Goal: Task Accomplishment & Management: Use online tool/utility

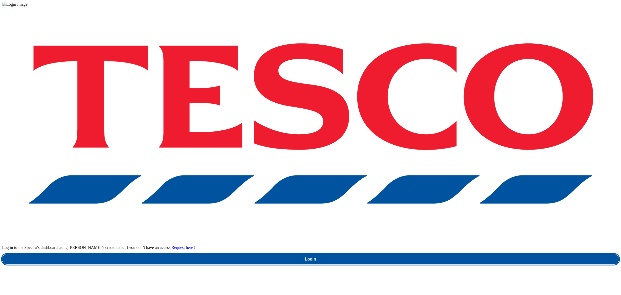
click at [449, 254] on link "Login" at bounding box center [310, 259] width 617 height 10
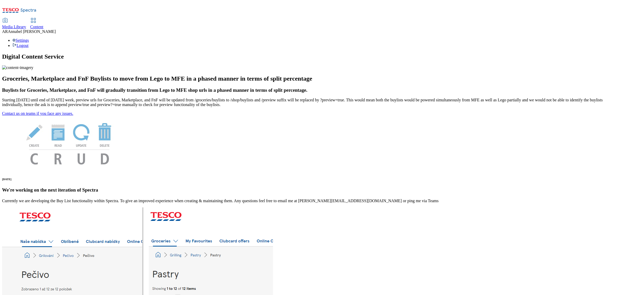
click at [43, 18] on link "Content" at bounding box center [36, 23] width 13 height 11
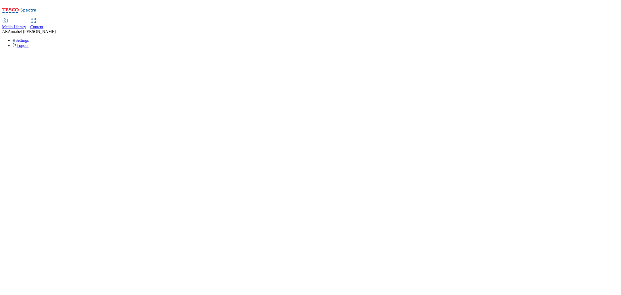
select select "ghs-[GEOGRAPHIC_DATA]"
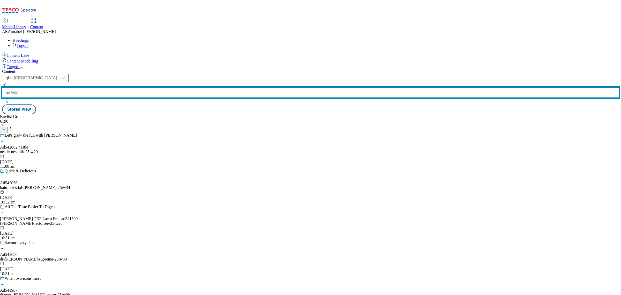
click at [128, 87] on input "text" at bounding box center [310, 92] width 617 height 10
paste input "premier-foods-mr-[PERSON_NAME]-25tw29"
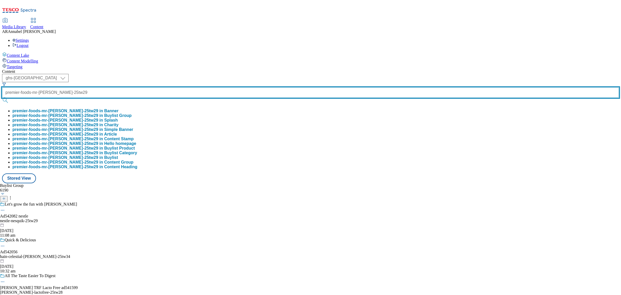
type input "premier-foods-mr-[PERSON_NAME]-25tw29"
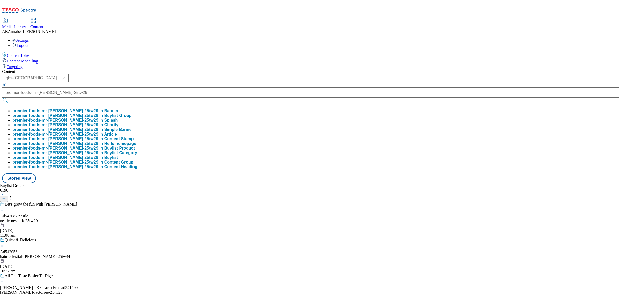
scroll to position [0, 0]
click at [132, 113] on button "premier-foods-mr-[PERSON_NAME]-25tw29 in Buylist Group" at bounding box center [71, 115] width 119 height 5
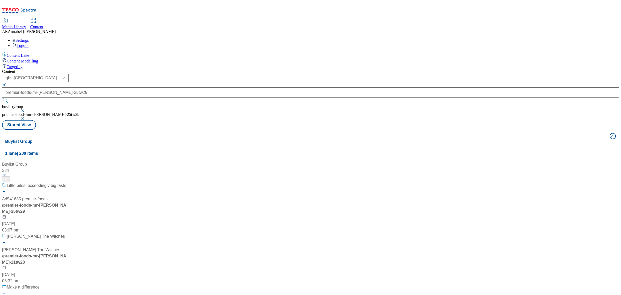
click at [91, 202] on div "/ premier-foods-mr-[PERSON_NAME]-25tw29" at bounding box center [46, 208] width 89 height 12
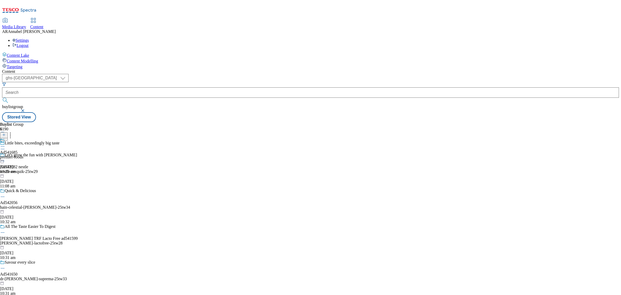
click at [23, 155] on div "premier-foods" at bounding box center [11, 157] width 23 height 5
click at [64, 138] on div "Premier Foods Ad541685 premier-foods-mr-[PERSON_NAME] [DATE] 03:08 pm" at bounding box center [32, 156] width 64 height 36
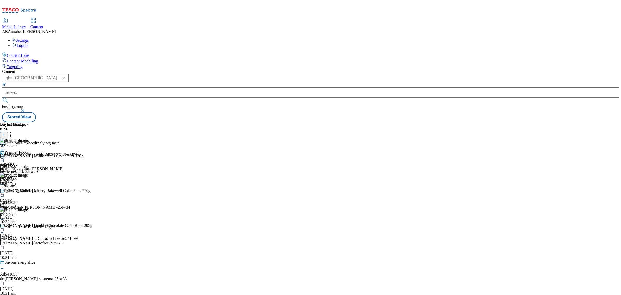
click at [6, 133] on icon at bounding box center [4, 135] width 4 height 4
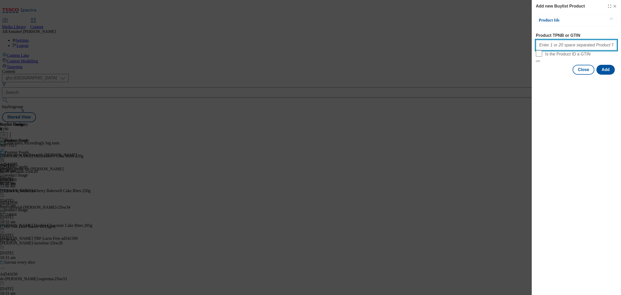
click at [497, 47] on input "Product TPNB or GTIN" at bounding box center [576, 45] width 81 height 10
paste input "96928520"
click at [497, 75] on button "Add" at bounding box center [606, 70] width 18 height 10
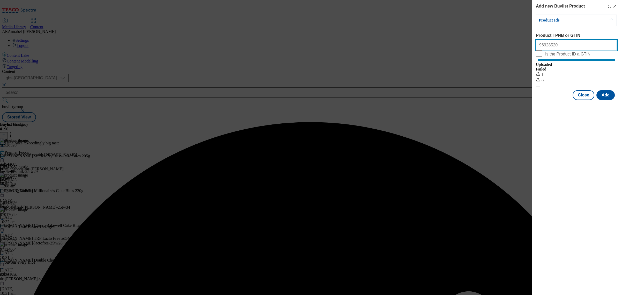
click at [497, 49] on input "96928520" at bounding box center [576, 45] width 81 height 10
drag, startPoint x: 568, startPoint y: 48, endPoint x: 506, endPoint y: 48, distance: 62.6
click at [497, 48] on div "Add new Buylist Product Product Ids Product TPNB or GTIN 96928520 Is the Produc…" at bounding box center [310, 147] width 621 height 295
paste input "7116712"
click at [497, 100] on button "Add" at bounding box center [606, 95] width 18 height 10
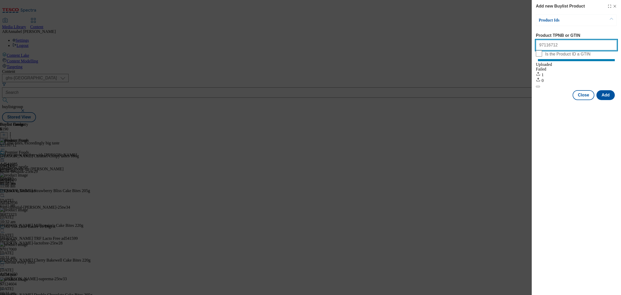
click at [497, 48] on input "97116712" at bounding box center [576, 45] width 81 height 10
drag, startPoint x: 572, startPoint y: 47, endPoint x: 501, endPoint y: 49, distance: 70.7
click at [497, 49] on div "Add new Buylist Product Product Ids Product TPNB or GTIN 97116712 Is the Produc…" at bounding box center [310, 147] width 621 height 295
paste input "6873323"
type input "96873323"
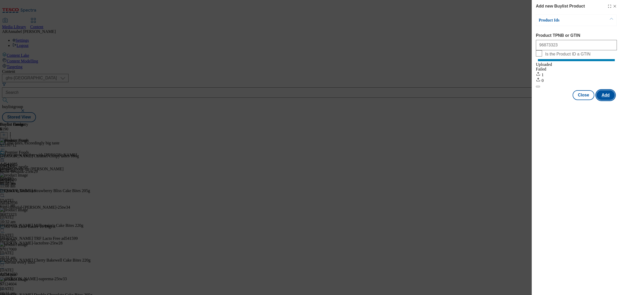
click at [497, 100] on button "Add" at bounding box center [606, 95] width 18 height 10
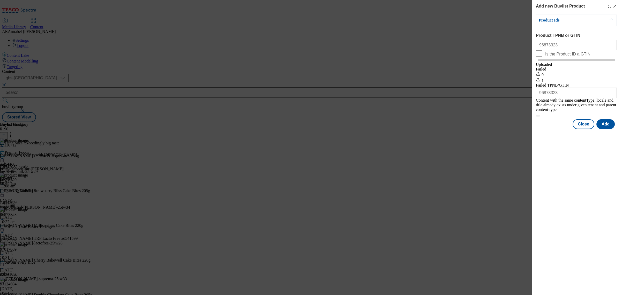
click at [497, 6] on icon "Modal" at bounding box center [615, 6] width 4 height 4
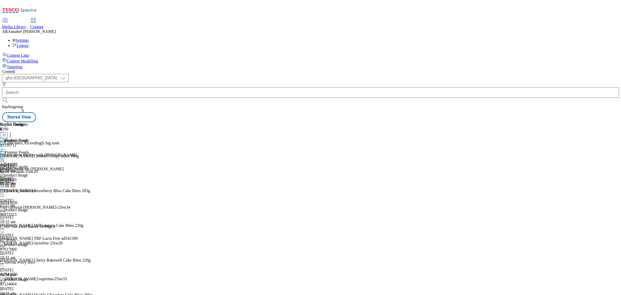
click at [13, 131] on icon at bounding box center [10, 133] width 5 height 5
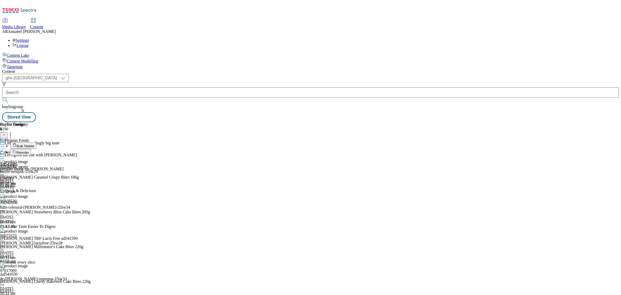
click at [29, 150] on span "Reorder" at bounding box center [23, 152] width 12 height 4
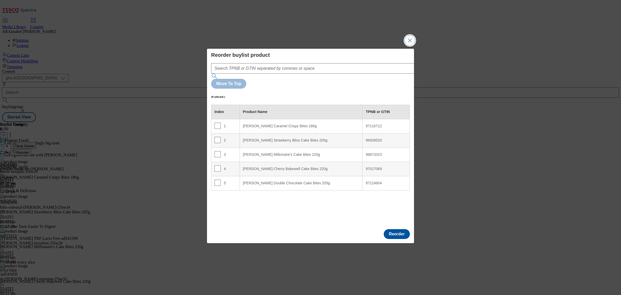
click at [408, 46] on button "Close Modal" at bounding box center [410, 40] width 10 height 10
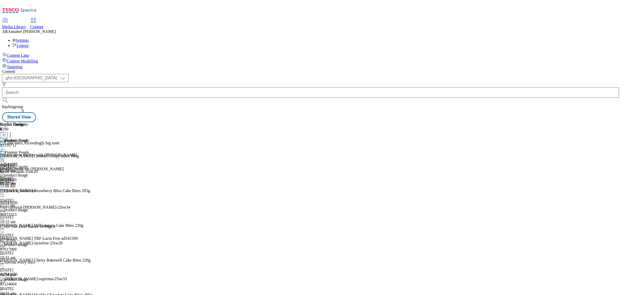
scroll to position [104, 0]
click at [6, 133] on icon at bounding box center [4, 135] width 4 height 4
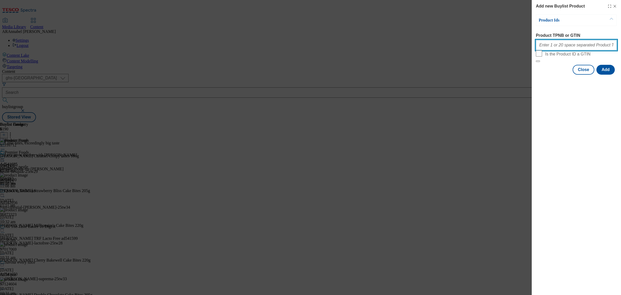
click at [497, 47] on input "Product TPNB or GTIN" at bounding box center [576, 45] width 81 height 10
paste input "96971005"
type input "96971005"
click at [497, 75] on button "Add" at bounding box center [606, 70] width 18 height 10
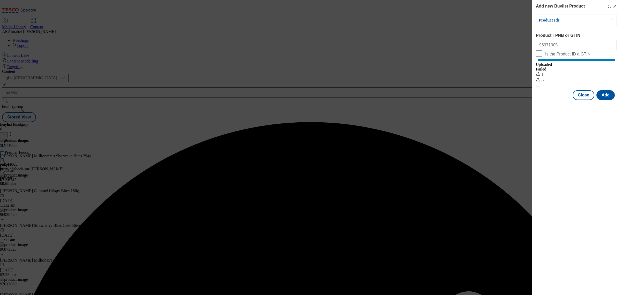
drag, startPoint x: 609, startPoint y: 13, endPoint x: 613, endPoint y: 12, distance: 4.7
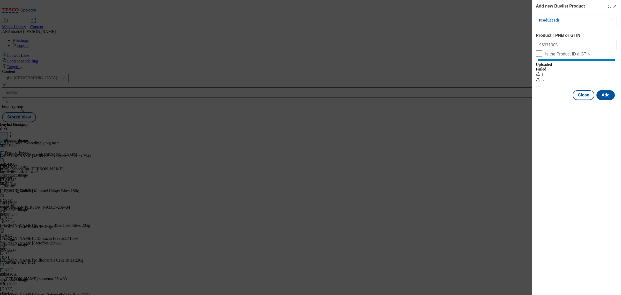
click at [497, 5] on icon "Modal" at bounding box center [615, 6] width 4 height 4
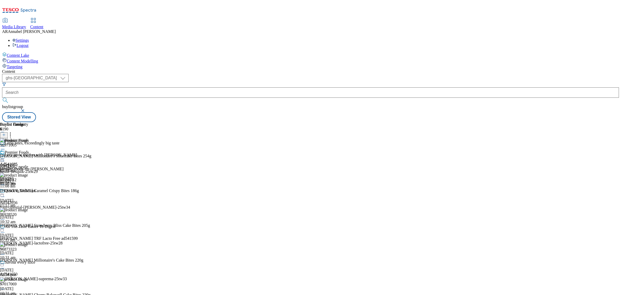
click at [13, 131] on icon at bounding box center [10, 133] width 5 height 5
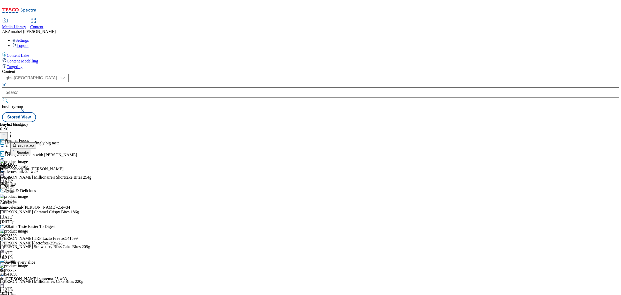
click at [29, 150] on span "Reorder" at bounding box center [23, 152] width 12 height 4
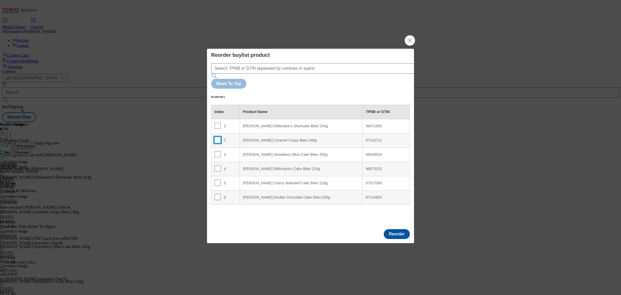
click at [214, 133] on td "2" at bounding box center [225, 140] width 28 height 14
click at [217, 137] on input "Modal" at bounding box center [218, 140] width 6 height 6
checkbox input "true"
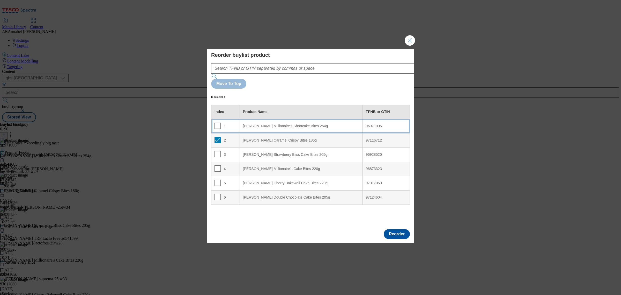
click at [229, 122] on div "1" at bounding box center [226, 126] width 22 height 8
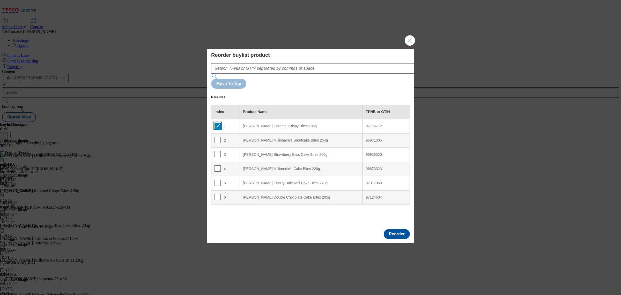
click at [215, 122] on input "Modal" at bounding box center [218, 125] width 6 height 6
checkbox input "false"
click at [219, 194] on input "Modal" at bounding box center [218, 197] width 6 height 6
checkbox input "true"
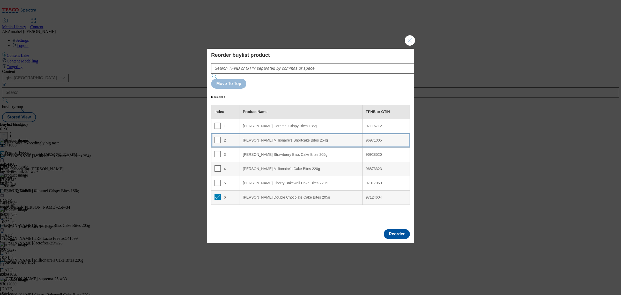
click at [260, 138] on div "[PERSON_NAME] Millionaire's Shortcake Bites 254g" at bounding box center [301, 140] width 116 height 5
click at [216, 137] on input "Modal" at bounding box center [218, 140] width 6 height 6
checkbox input "false"
click at [216, 194] on input "Modal" at bounding box center [218, 197] width 6 height 6
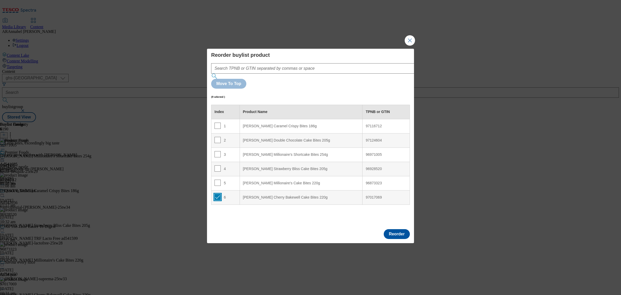
checkbox input "true"
click at [251, 152] on div "[PERSON_NAME] Millionaire's Shortcake Bites 254g" at bounding box center [301, 154] width 116 height 5
click at [219, 151] on input "Modal" at bounding box center [218, 154] width 6 height 6
checkbox input "false"
drag, startPoint x: 216, startPoint y: 168, endPoint x: 219, endPoint y: 167, distance: 3.5
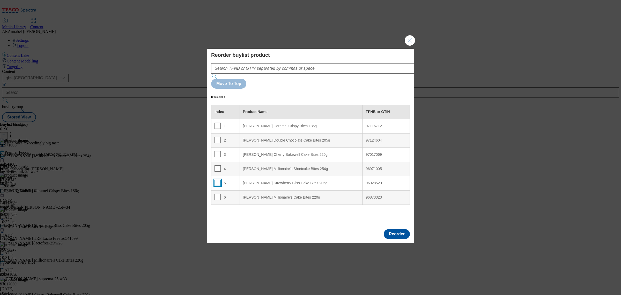
click at [216, 179] on input "Modal" at bounding box center [218, 182] width 6 height 6
checkbox input "true"
click at [255, 166] on div "[PERSON_NAME] Millionaire's Shortcake Bites 254g" at bounding box center [301, 168] width 116 height 5
click at [218, 165] on input "Modal" at bounding box center [218, 168] width 6 height 6
checkbox input "false"
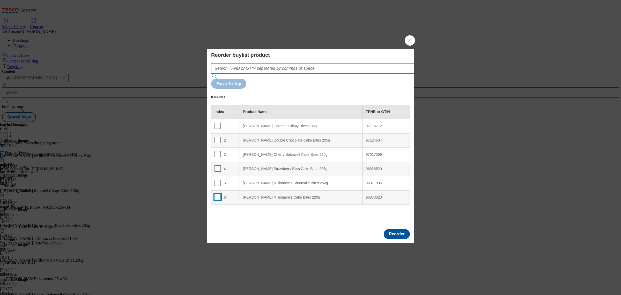
click at [217, 194] on input "Modal" at bounding box center [218, 197] width 6 height 6
checkbox input "true"
click at [223, 179] on div "5" at bounding box center [226, 183] width 22 height 8
click at [215, 179] on input "Modal" at bounding box center [218, 182] width 6 height 6
checkbox input "false"
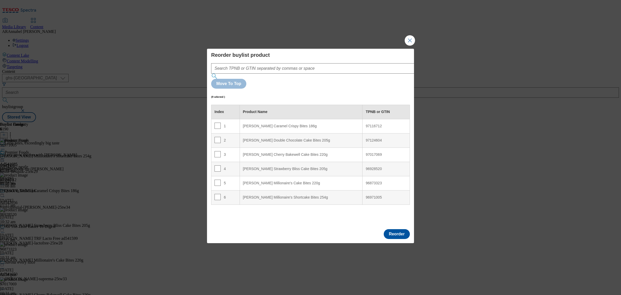
click at [241, 207] on div "Index Product Name TPNB or GTIN 1 [PERSON_NAME] Caramel Crispy Bites 186g 97116…" at bounding box center [310, 165] width 199 height 120
click at [401, 229] on button "Reorder" at bounding box center [397, 234] width 26 height 10
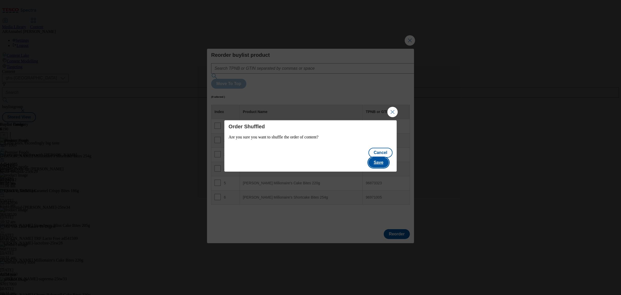
click at [389, 161] on button "Save" at bounding box center [379, 162] width 20 height 10
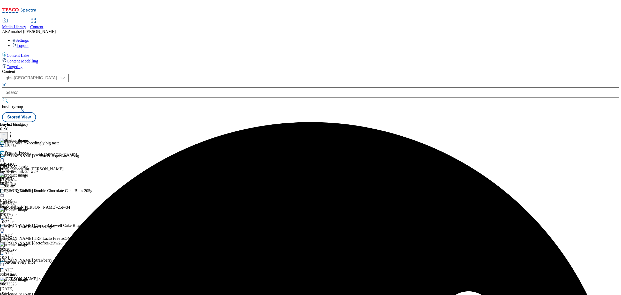
click at [5, 156] on icon at bounding box center [2, 158] width 5 height 5
click at [33, 215] on span "Un-publish" at bounding box center [24, 217] width 17 height 4
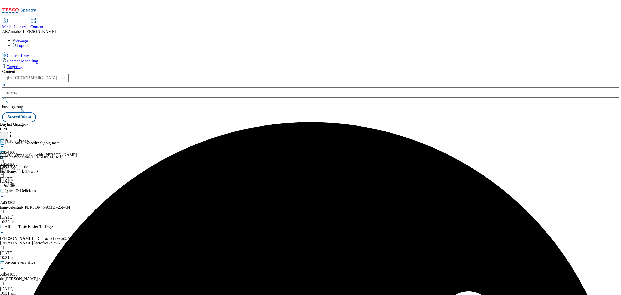
click at [5, 156] on icon at bounding box center [2, 158] width 5 height 5
click at [33, 197] on span "Un-preview" at bounding box center [24, 199] width 17 height 4
click at [5, 156] on icon at bounding box center [2, 158] width 5 height 5
click at [30, 190] on button "Preview" at bounding box center [20, 193] width 20 height 6
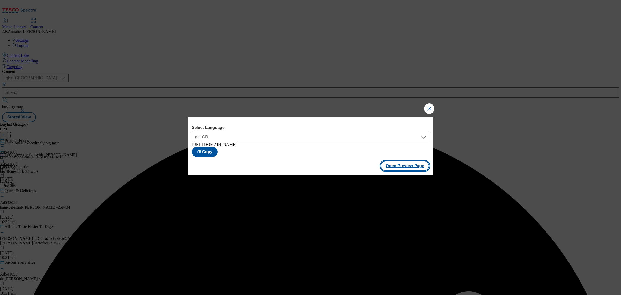
click at [403, 171] on button "Open Preview Page" at bounding box center [405, 166] width 49 height 10
click at [430, 103] on button "Close Modal" at bounding box center [429, 108] width 10 height 10
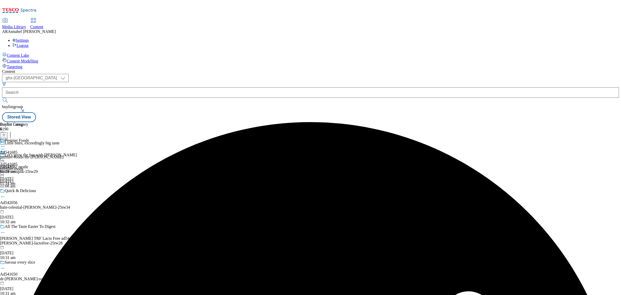
click at [23, 156] on div at bounding box center [11, 159] width 23 height 6
click at [30, 208] on button "Publish" at bounding box center [19, 211] width 19 height 6
click at [64, 155] on div "premier-foods-mr-[PERSON_NAME]" at bounding box center [32, 157] width 64 height 5
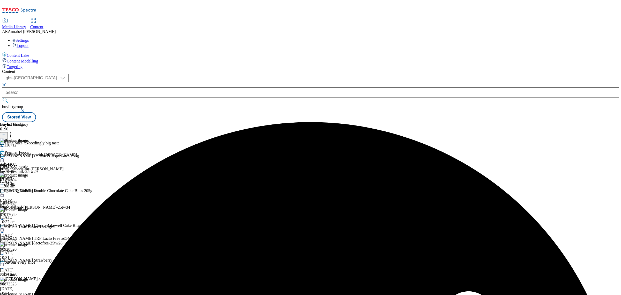
click at [13, 131] on icon at bounding box center [10, 133] width 5 height 5
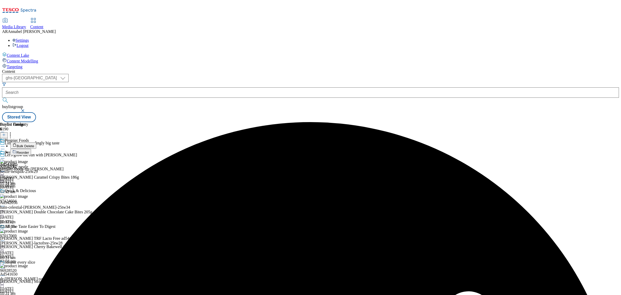
click at [29, 150] on span "Reorder" at bounding box center [23, 152] width 12 height 4
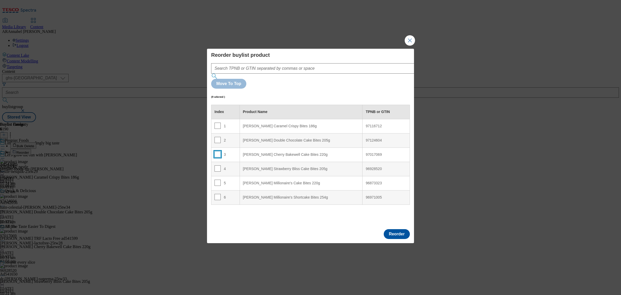
click at [217, 151] on input "Modal" at bounding box center [218, 154] width 6 height 6
checkbox input "true"
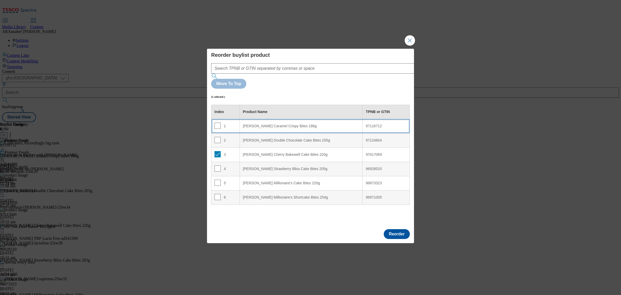
click at [249, 124] on div "[PERSON_NAME] Caramel Crispy Bites 186g" at bounding box center [301, 126] width 116 height 5
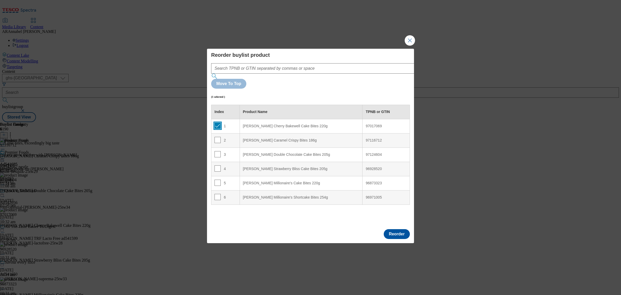
click at [216, 122] on input "Modal" at bounding box center [218, 125] width 6 height 6
checkbox input "false"
click at [401, 229] on button "Reorder" at bounding box center [397, 234] width 26 height 10
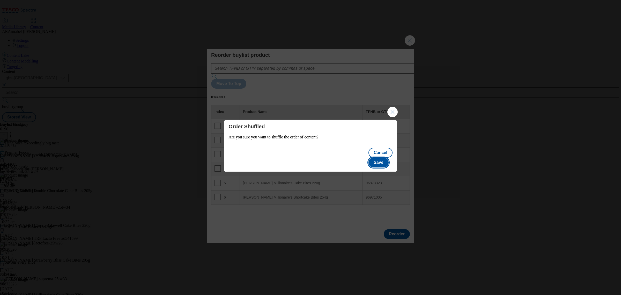
click at [388, 157] on button "Save" at bounding box center [379, 162] width 20 height 10
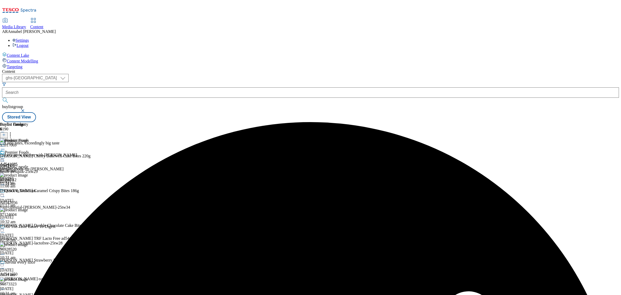
click at [4, 158] on circle at bounding box center [4, 158] width 1 height 1
click at [33, 215] on span "Un-publish" at bounding box center [24, 217] width 17 height 4
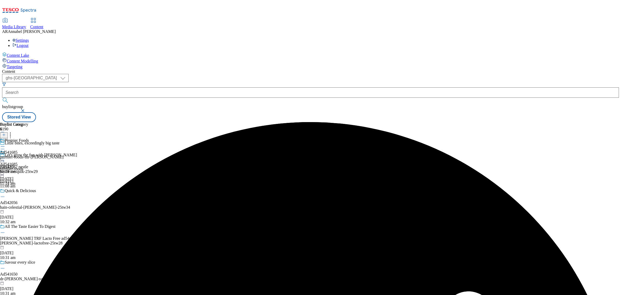
click at [5, 156] on icon at bounding box center [2, 158] width 5 height 5
click at [45, 196] on li "Un-preview" at bounding box center [27, 199] width 35 height 6
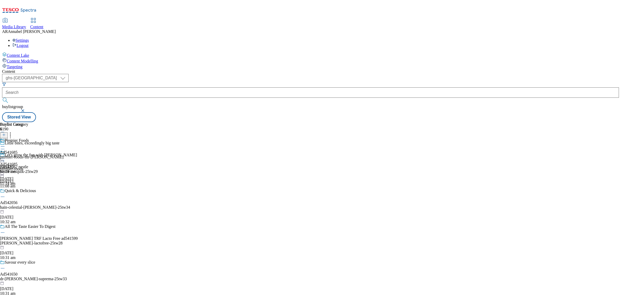
click at [5, 156] on icon at bounding box center [2, 158] width 5 height 5
click at [33, 197] on span "Un-preview" at bounding box center [24, 199] width 17 height 4
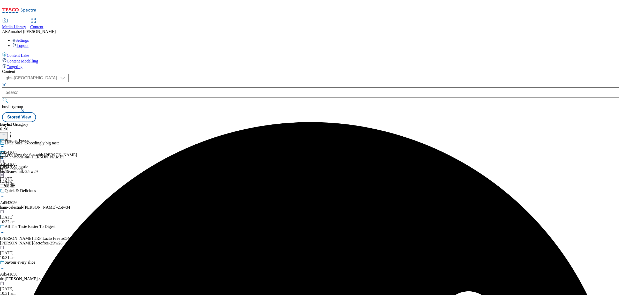
click at [5, 156] on icon at bounding box center [2, 158] width 5 height 5
click at [28, 191] on span "Preview" at bounding box center [22, 193] width 12 height 4
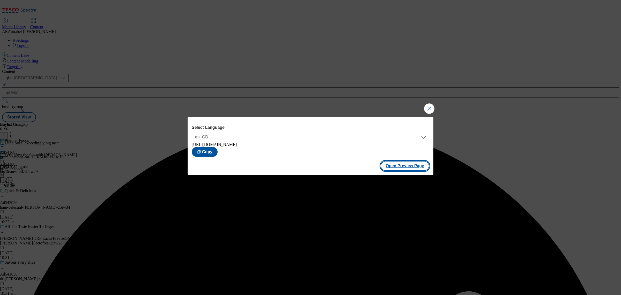
click at [406, 168] on button "Open Preview Page" at bounding box center [405, 166] width 49 height 10
click at [430, 108] on button "Close Modal" at bounding box center [429, 108] width 10 height 10
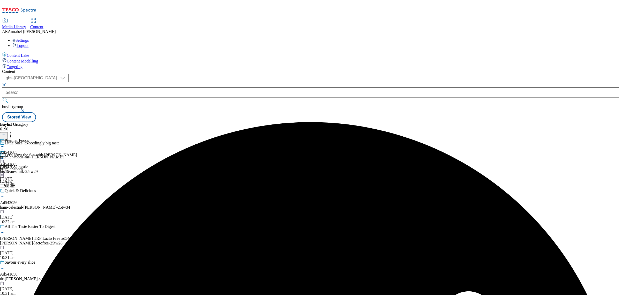
click at [5, 156] on icon at bounding box center [2, 158] width 5 height 5
click at [27, 209] on span "Publish" at bounding box center [21, 211] width 11 height 4
click at [5, 156] on icon at bounding box center [2, 158] width 5 height 5
click at [45, 207] on div "Edit Copy Move Reporting Preview Un-preview Open Preview Url Publish Un-publish…" at bounding box center [22, 202] width 45 height 104
